Goal: Task Accomplishment & Management: Use online tool/utility

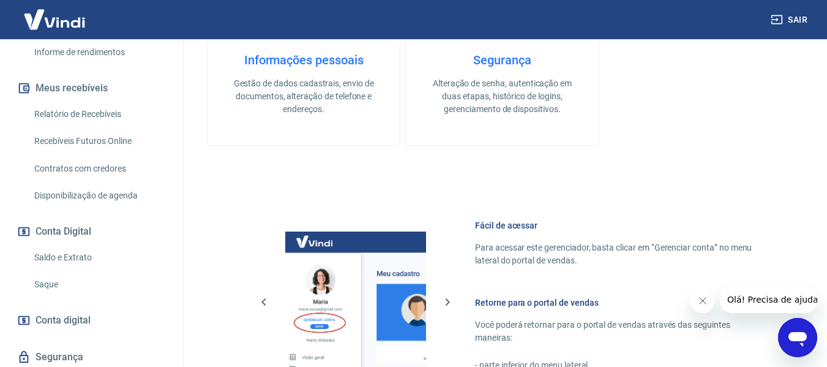
scroll to position [638, 0]
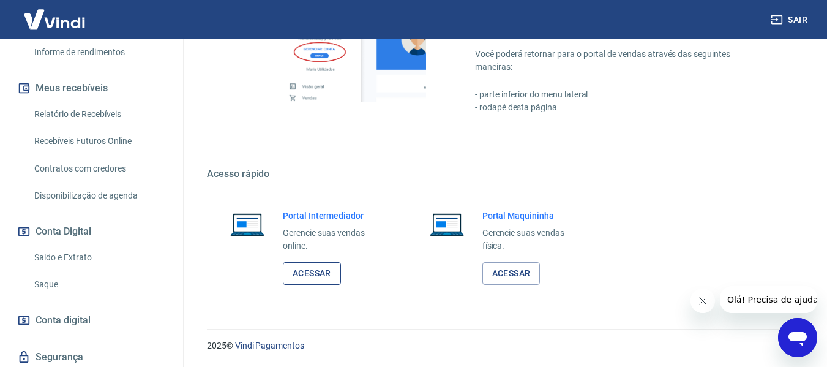
click at [306, 270] on link "Acessar" at bounding box center [312, 273] width 58 height 23
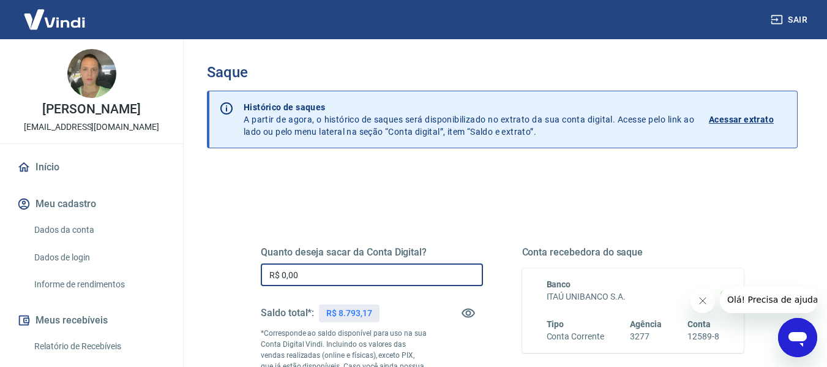
click at [387, 281] on input "R$ 0,00" at bounding box center [372, 274] width 222 height 23
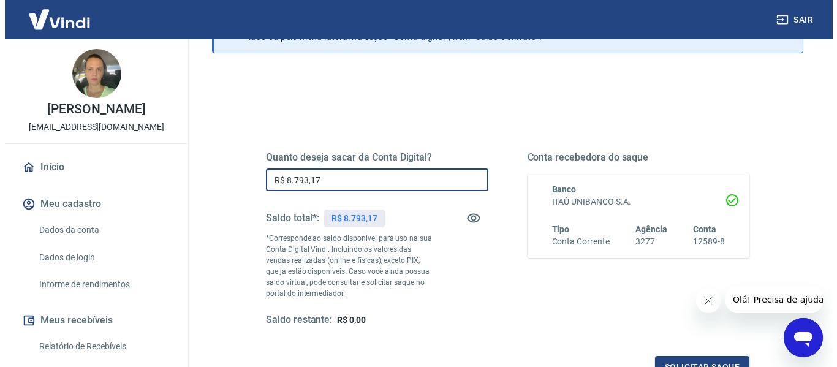
scroll to position [250, 0]
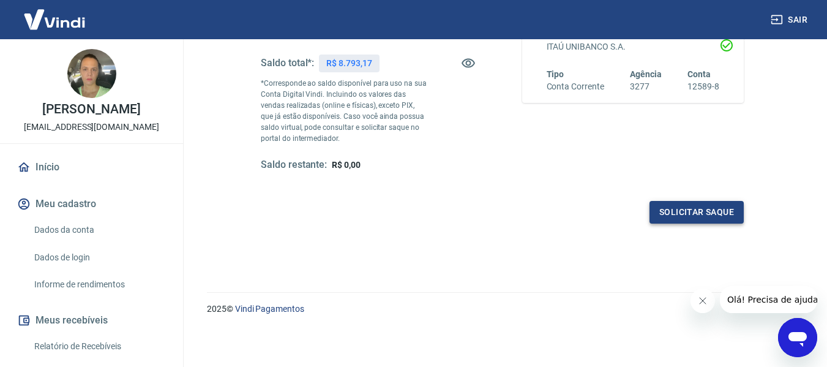
type input "R$ 8.793,17"
click at [665, 216] on button "Solicitar saque" at bounding box center [697, 212] width 94 height 23
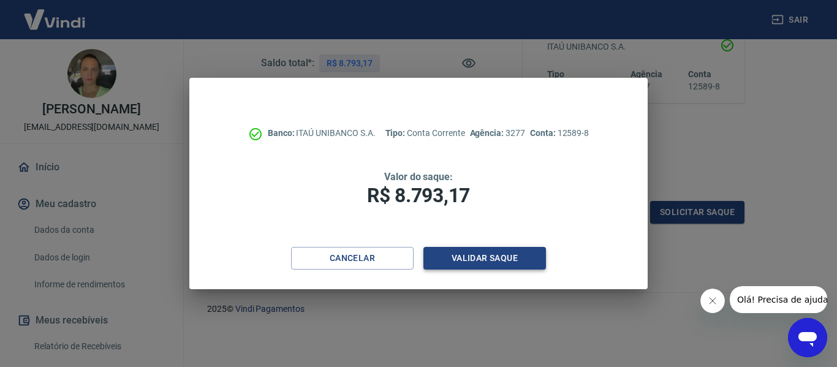
click at [523, 261] on button "Validar saque" at bounding box center [484, 258] width 122 height 23
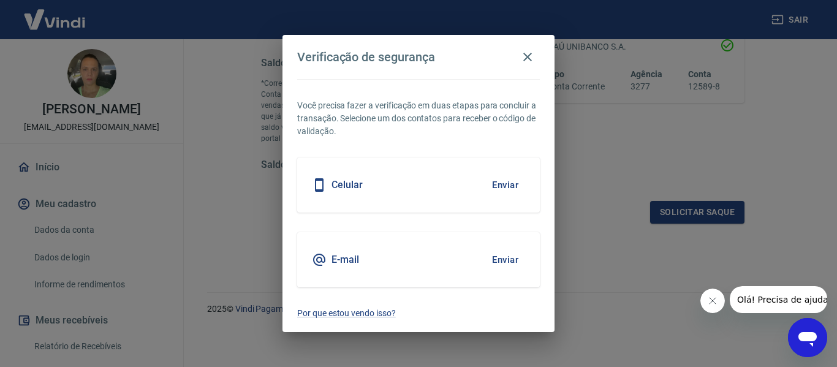
click at [518, 260] on button "Enviar" at bounding box center [505, 260] width 40 height 26
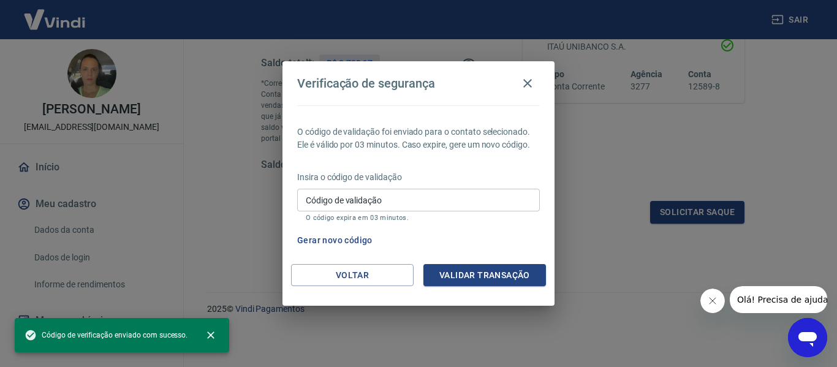
click at [390, 203] on input "Código de validação" at bounding box center [418, 200] width 243 height 23
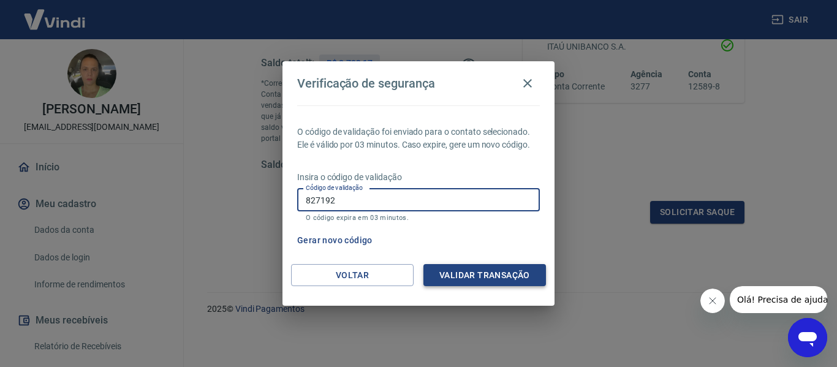
type input "827192"
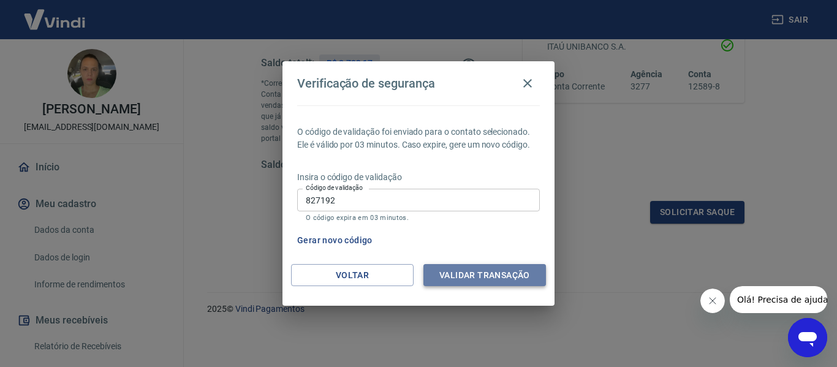
click at [503, 274] on button "Validar transação" at bounding box center [484, 275] width 122 height 23
